Goal: Transaction & Acquisition: Download file/media

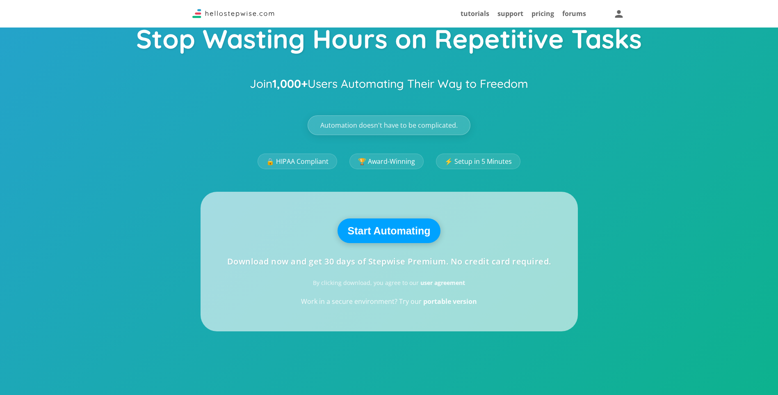
scroll to position [164, 0]
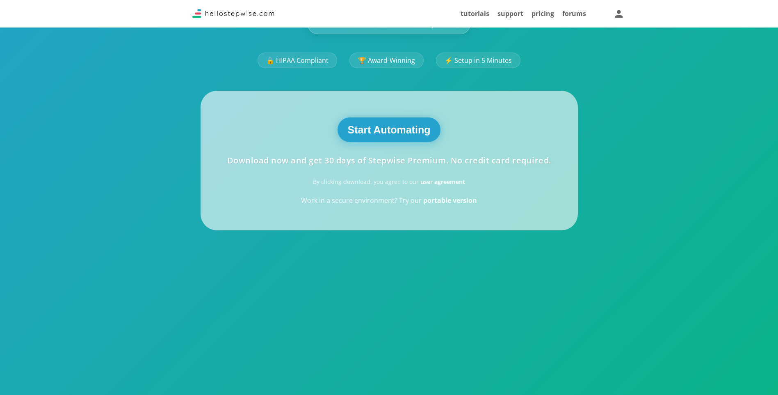
click at [371, 138] on button "Start Automating" at bounding box center [389, 129] width 103 height 25
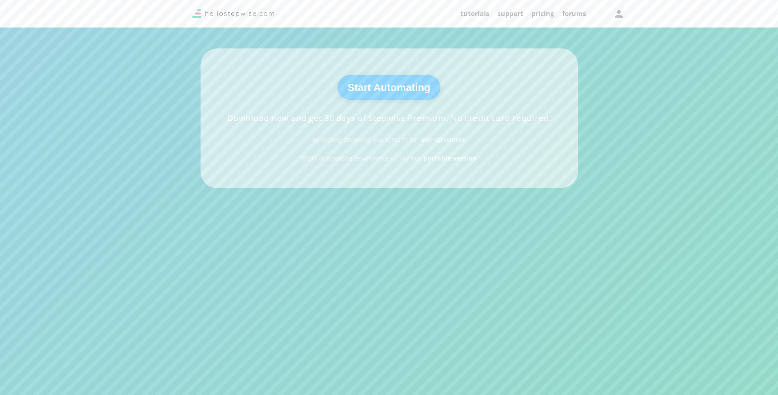
scroll to position [246, 0]
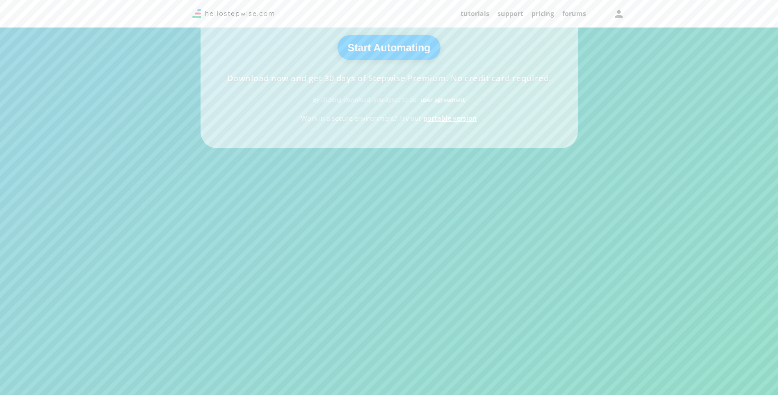
click at [371, 117] on strong "portable version" at bounding box center [450, 118] width 54 height 9
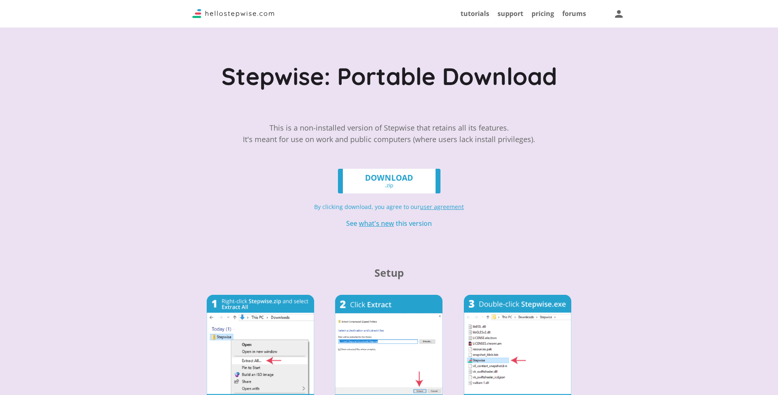
click at [418, 182] on link "DOWNLOAD .zip" at bounding box center [389, 181] width 103 height 25
click at [396, 181] on link "DOWNLOAD .zip" at bounding box center [389, 181] width 103 height 25
